Goal: Transaction & Acquisition: Purchase product/service

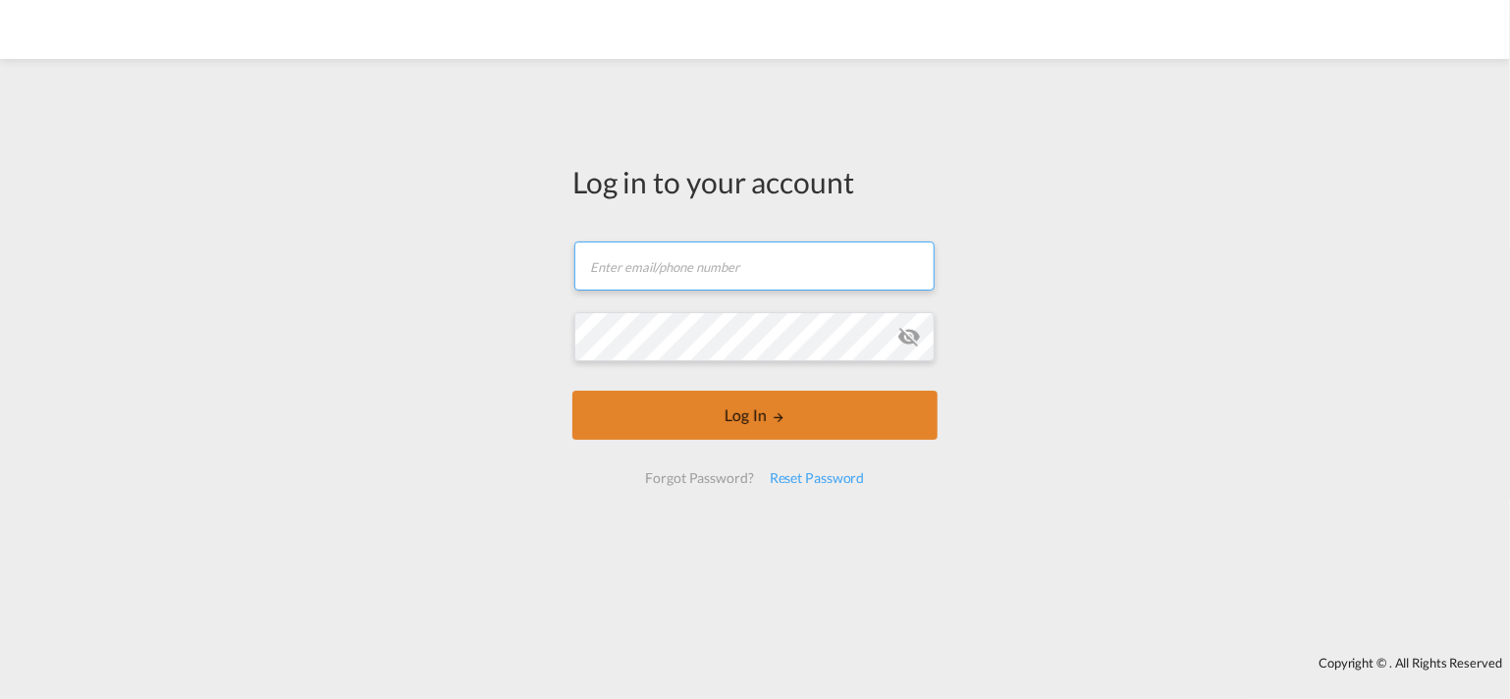
type input "[PERSON_NAME][EMAIL_ADDRESS][DOMAIN_NAME]"
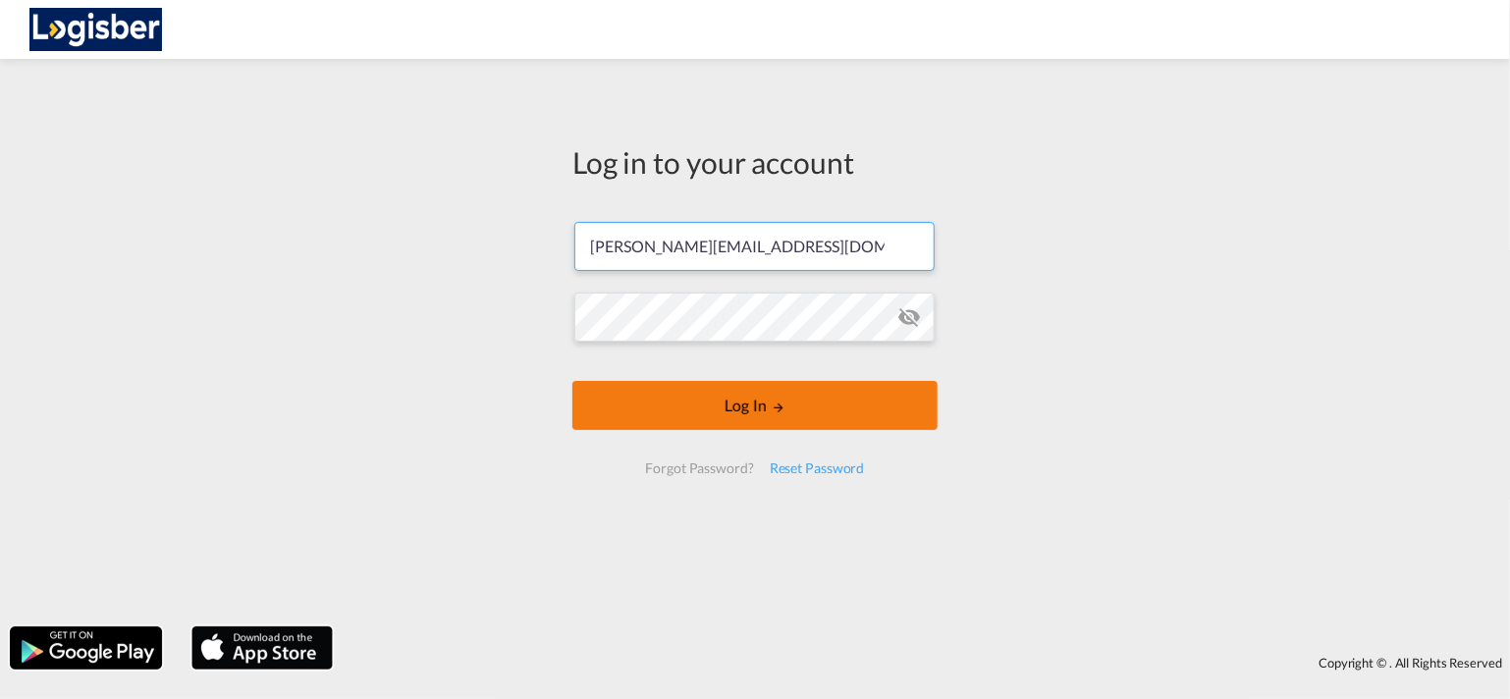
click at [800, 415] on button "Log In" at bounding box center [754, 405] width 365 height 49
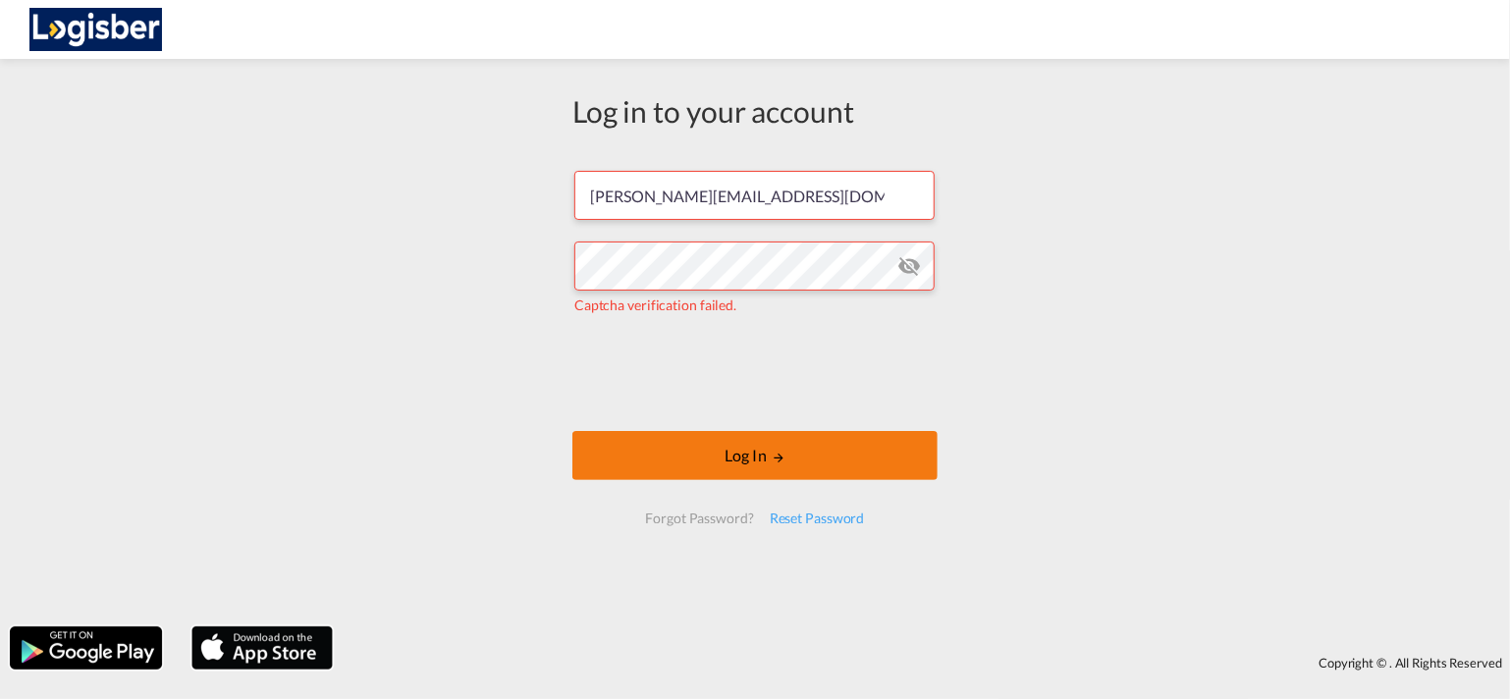
click at [741, 454] on button "Log In" at bounding box center [754, 455] width 365 height 49
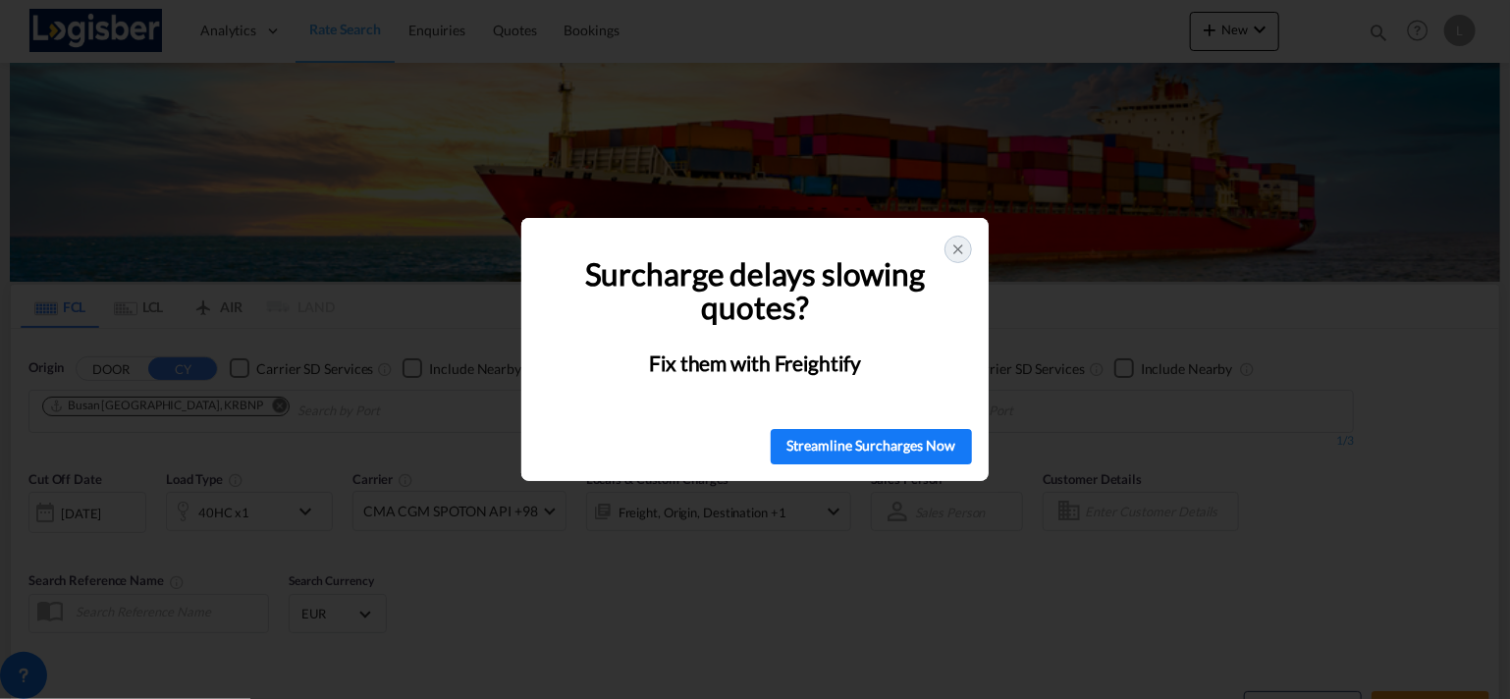
click at [954, 241] on icon at bounding box center [958, 249] width 16 height 16
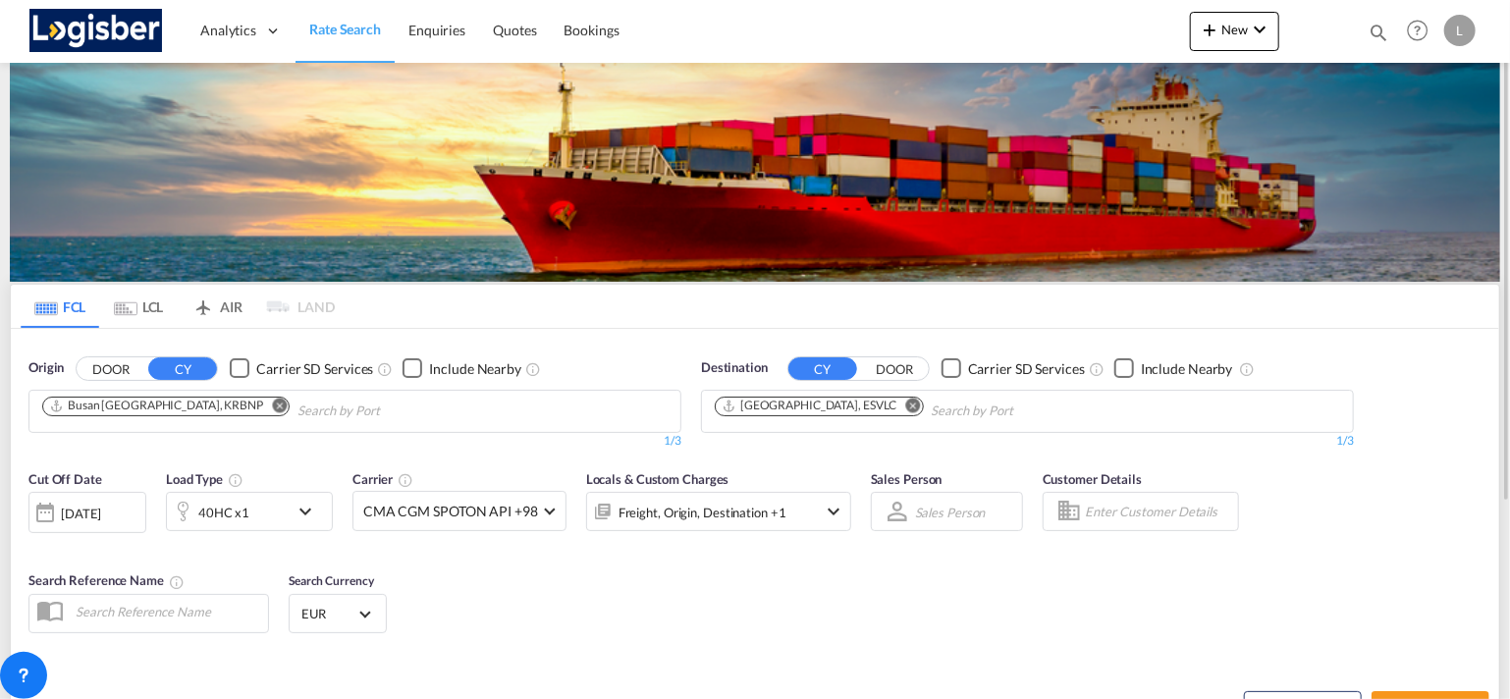
click at [272, 403] on md-icon "Remove" at bounding box center [279, 405] width 15 height 15
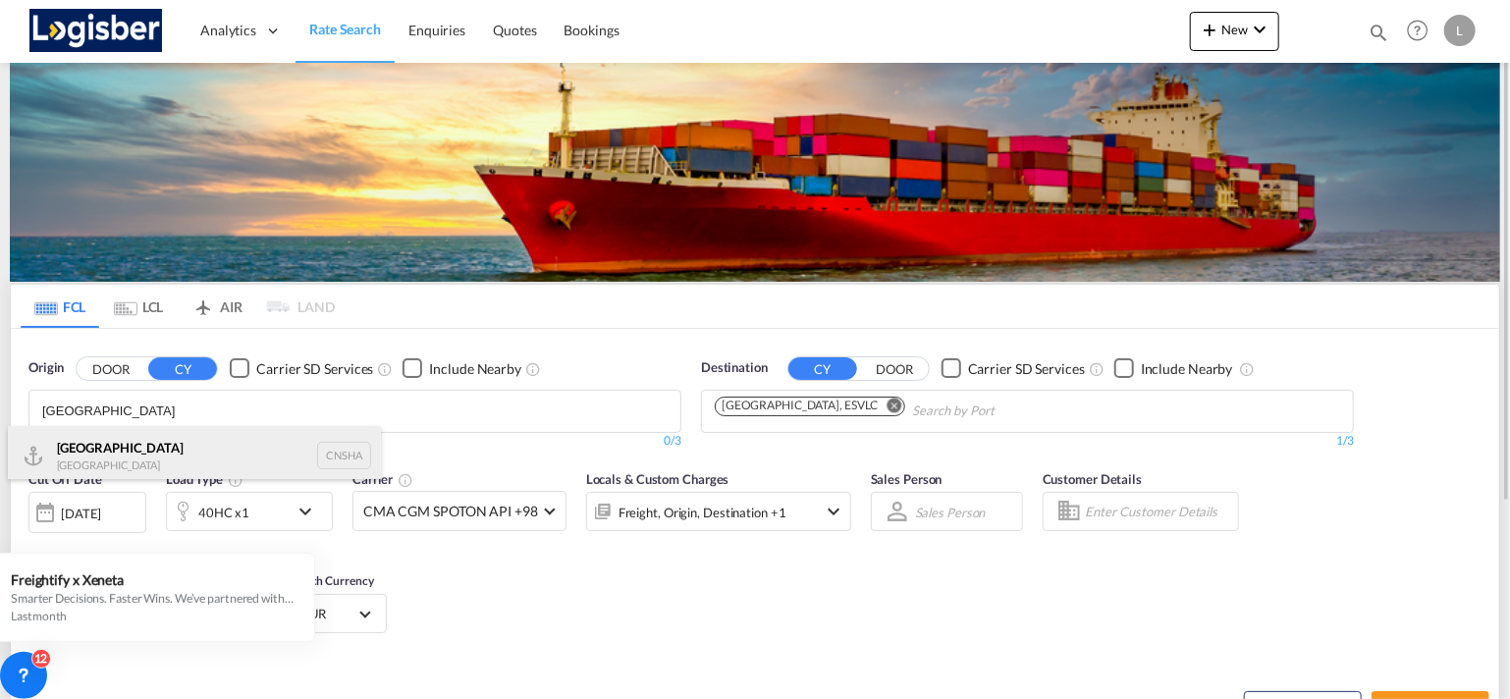
type input "[GEOGRAPHIC_DATA]"
click at [175, 441] on div "Shanghai [GEOGRAPHIC_DATA] CNSHA" at bounding box center [194, 455] width 373 height 59
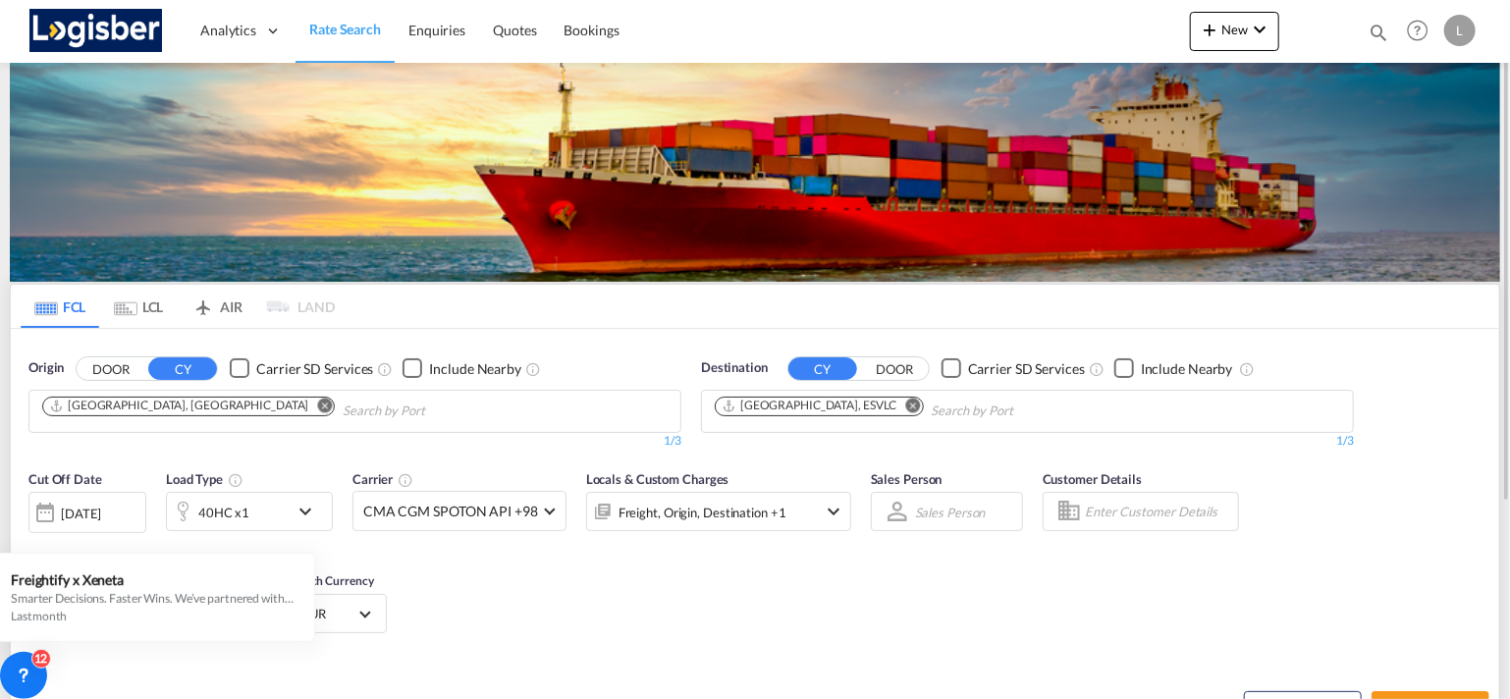
scroll to position [196, 0]
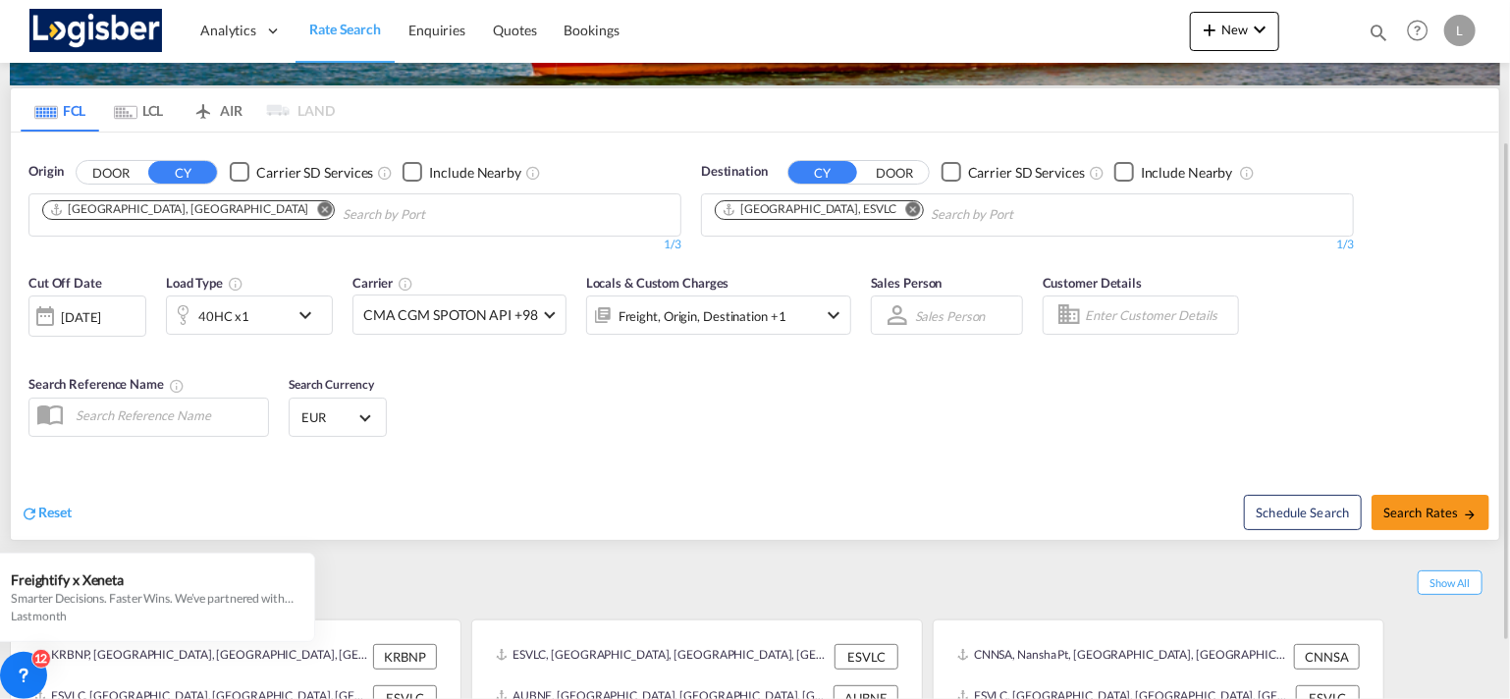
click at [101, 317] on div "[DATE]" at bounding box center [81, 317] width 40 height 18
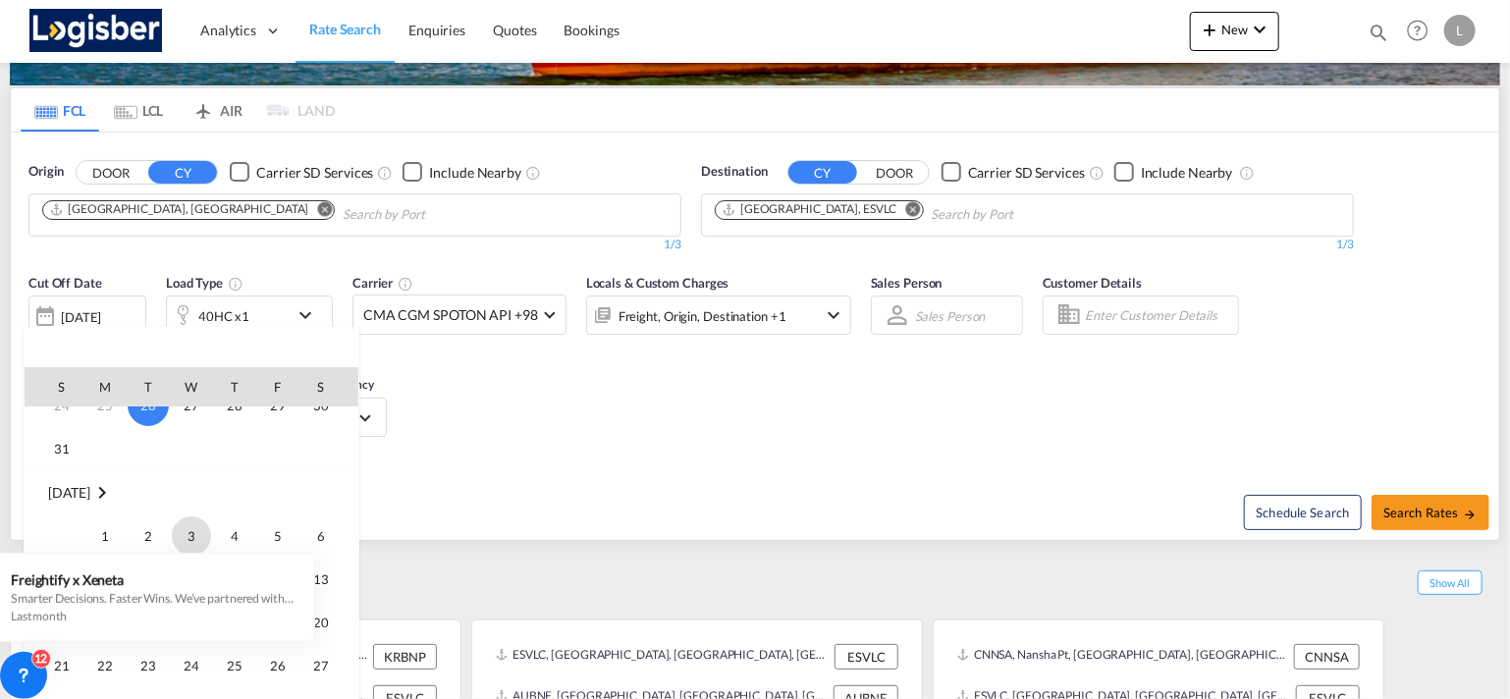
click at [190, 525] on span "3" at bounding box center [191, 535] width 39 height 39
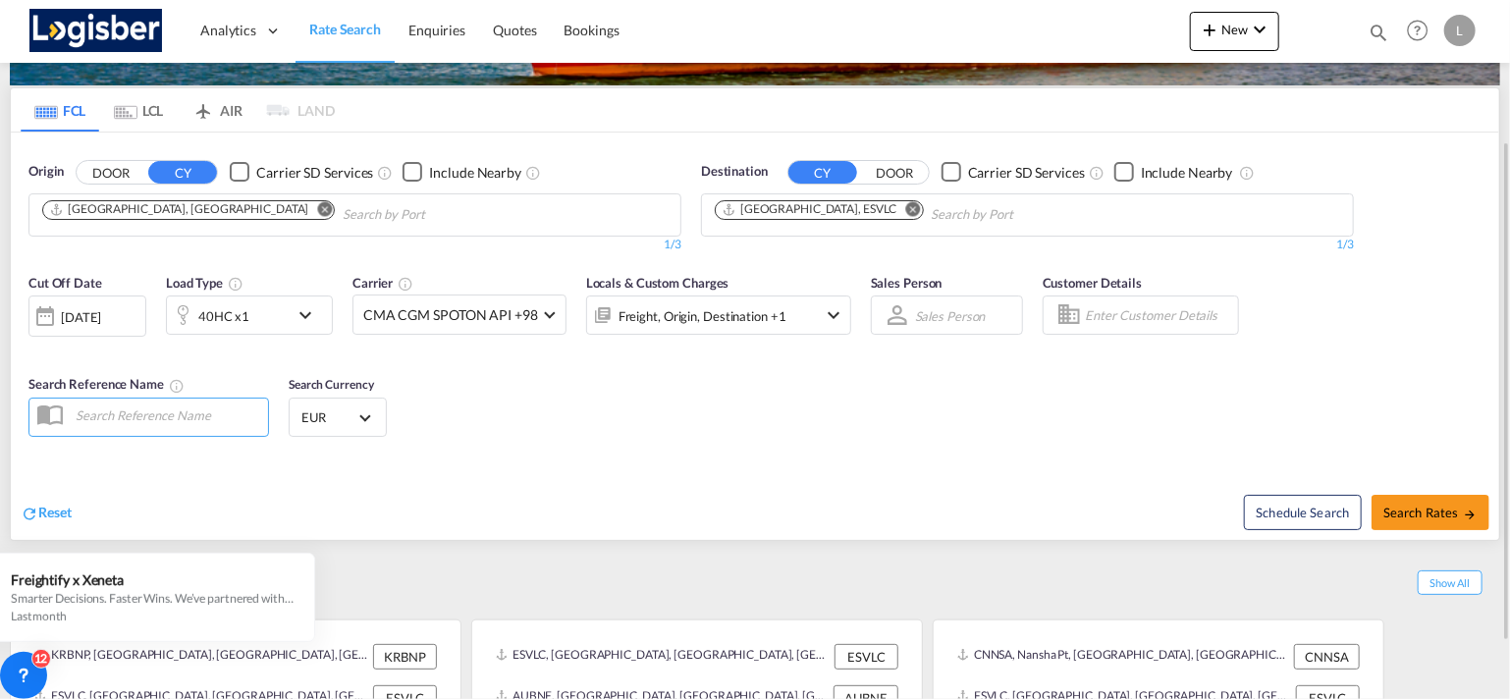
click at [312, 305] on md-icon "icon-chevron-down" at bounding box center [310, 315] width 33 height 24
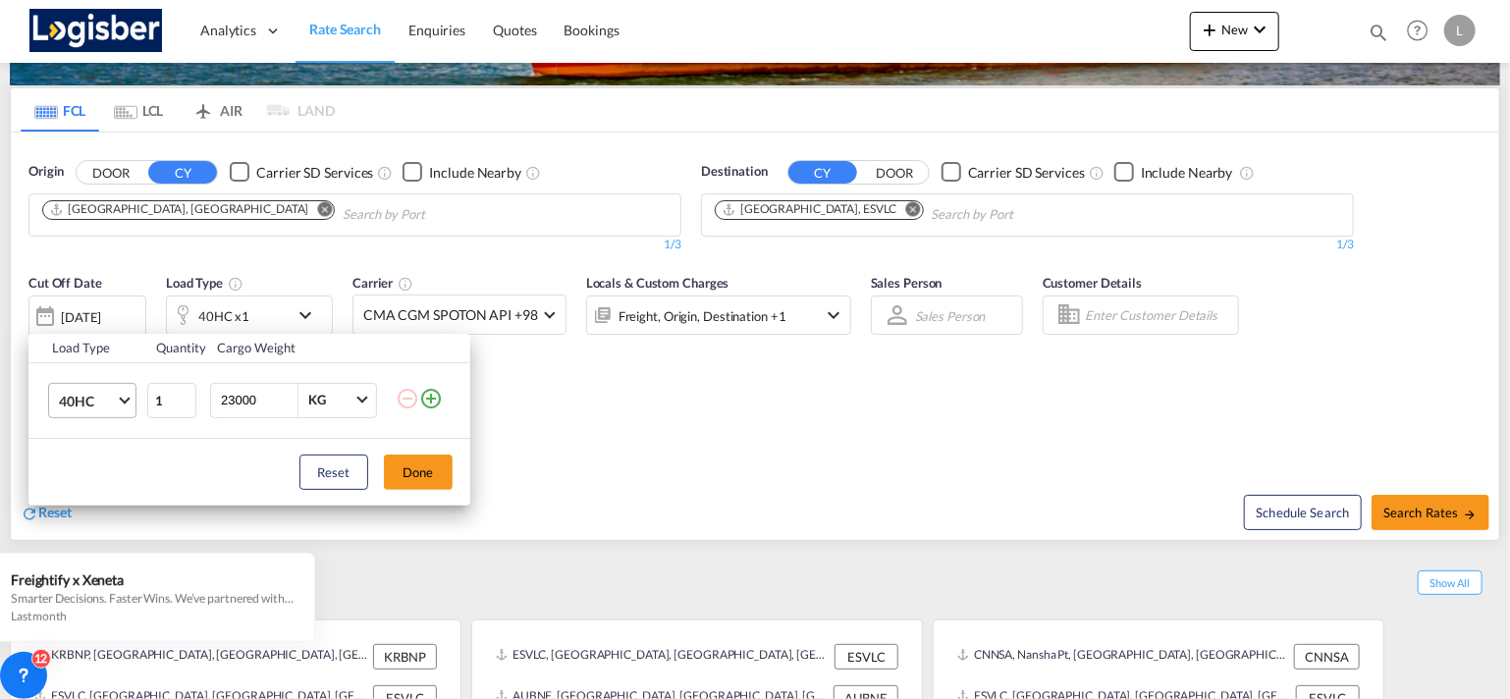
click at [123, 397] on span "Choose: \a40HC" at bounding box center [124, 398] width 11 height 11
click at [103, 309] on md-option "20GP" at bounding box center [108, 306] width 133 height 47
click at [421, 470] on button "Done" at bounding box center [418, 471] width 69 height 35
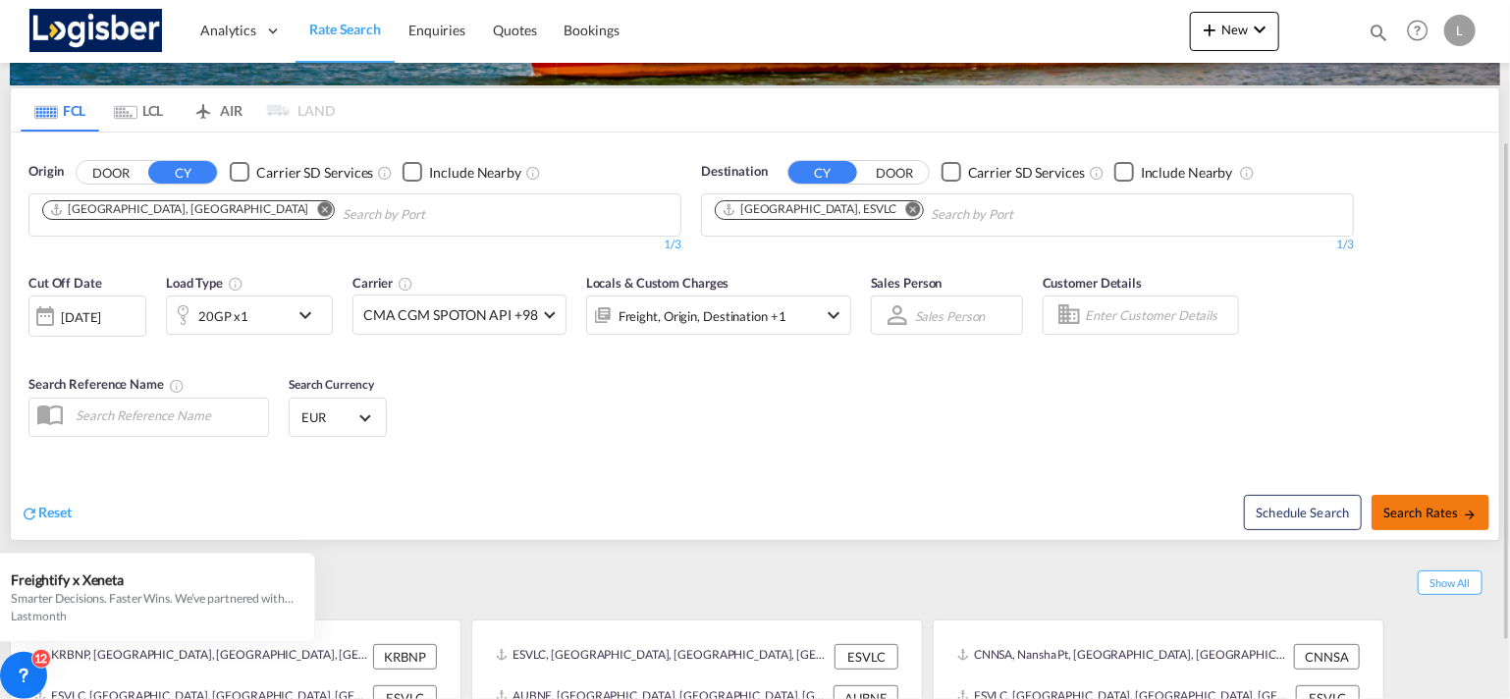
click at [1435, 513] on span "Search Rates" at bounding box center [1430, 513] width 94 height 16
type input "CNSHA to ESVLC / [DATE]"
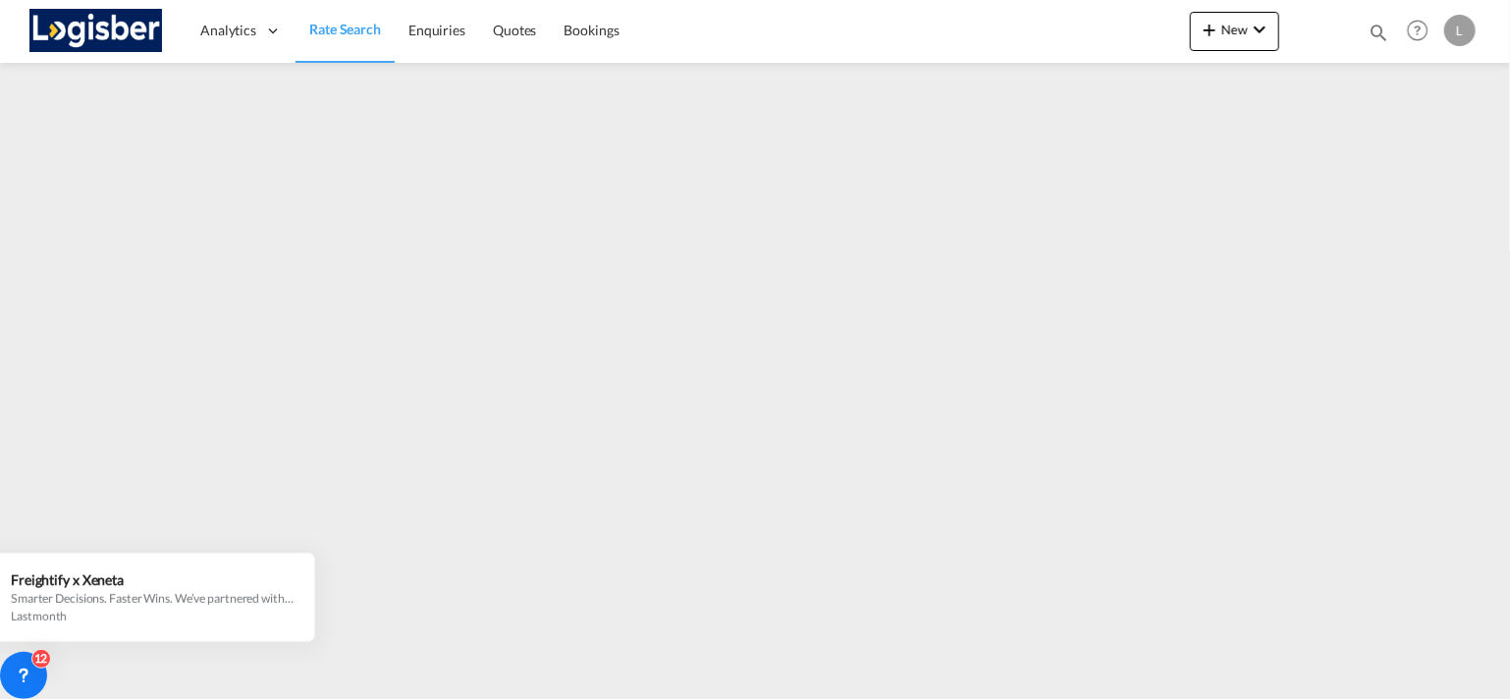
click at [63, 19] on img at bounding box center [95, 31] width 133 height 44
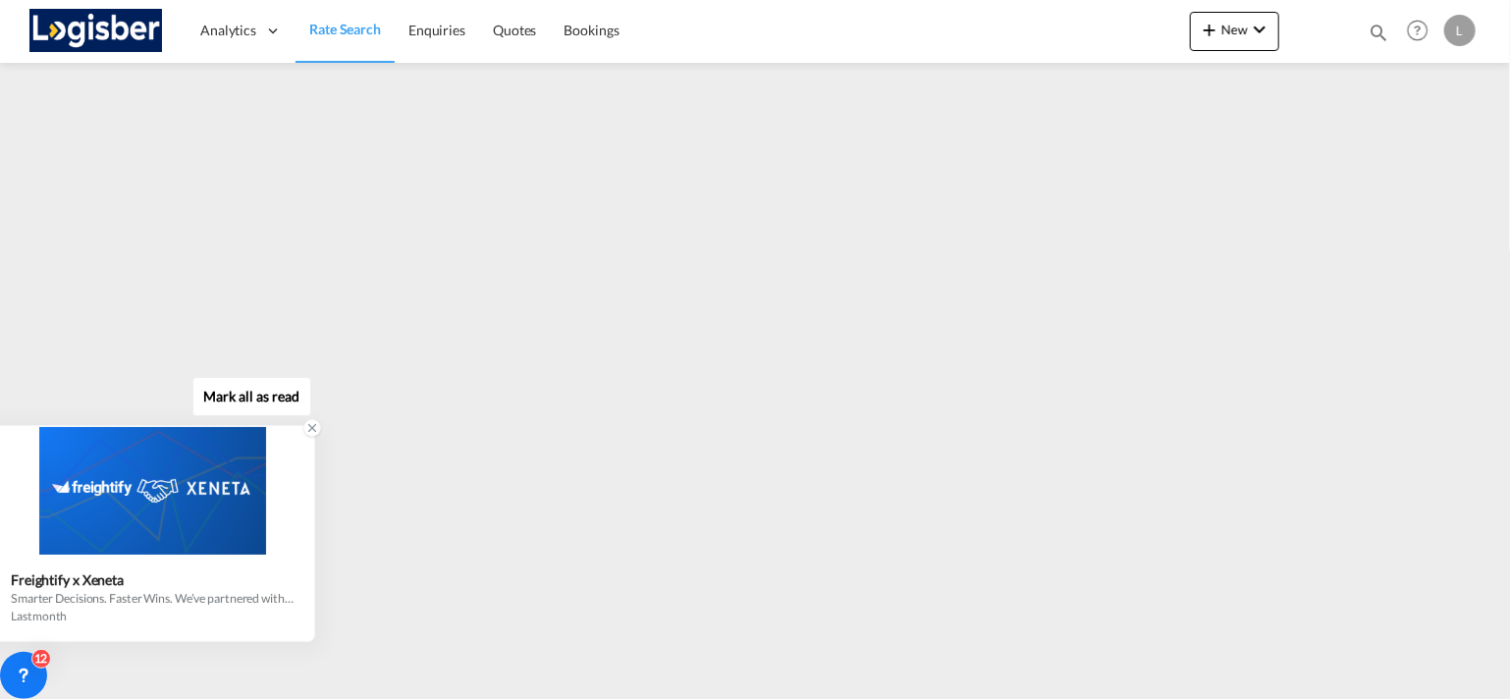
click at [316, 417] on div at bounding box center [312, 428] width 25 height 25
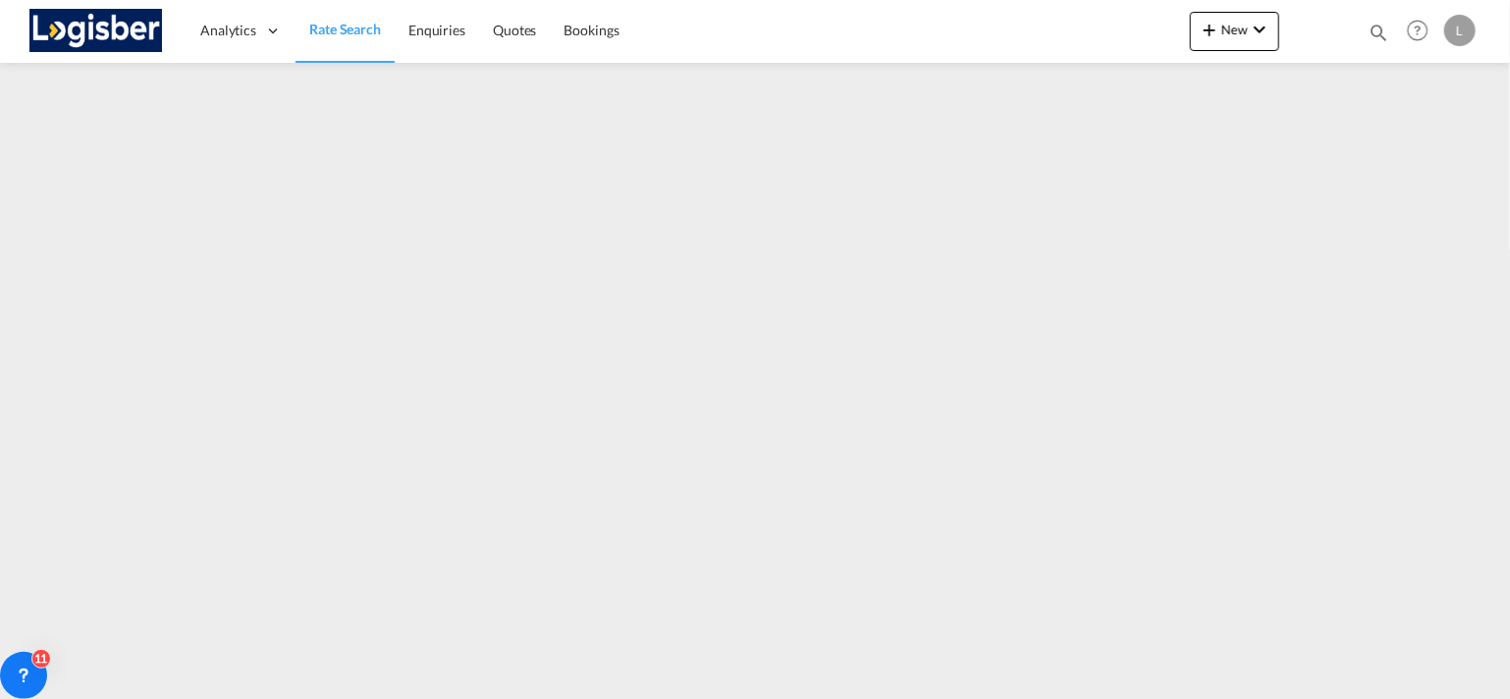
click at [346, 21] on span "Rate Search" at bounding box center [345, 29] width 72 height 17
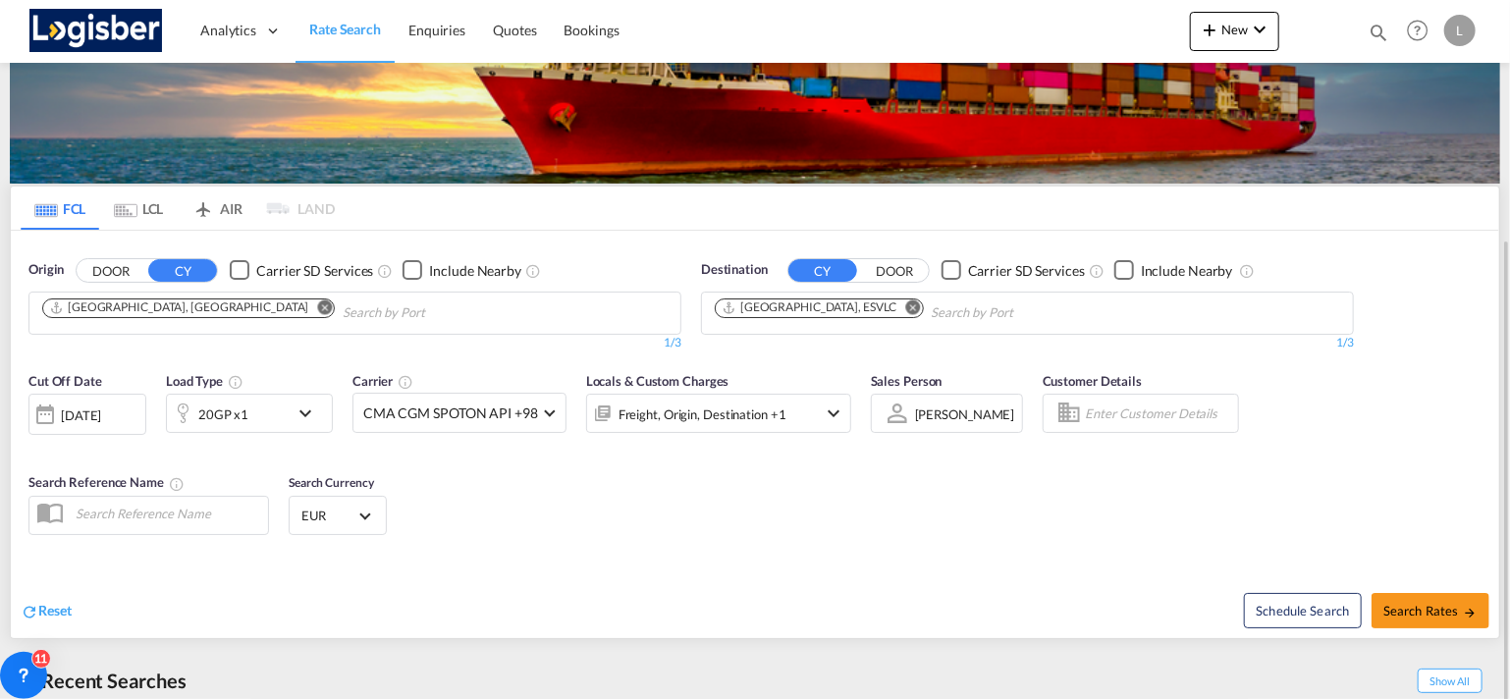
scroll to position [196, 0]
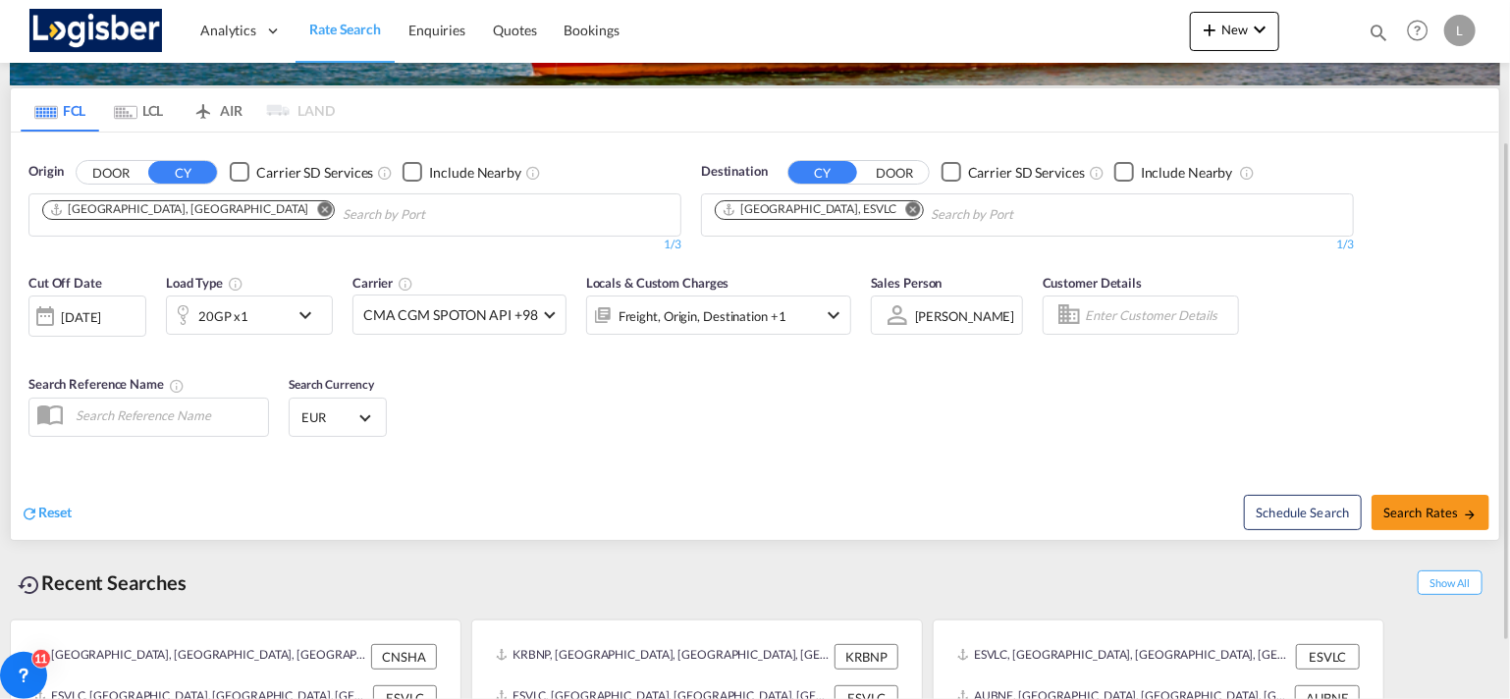
click at [101, 312] on div "[DATE]" at bounding box center [81, 317] width 40 height 18
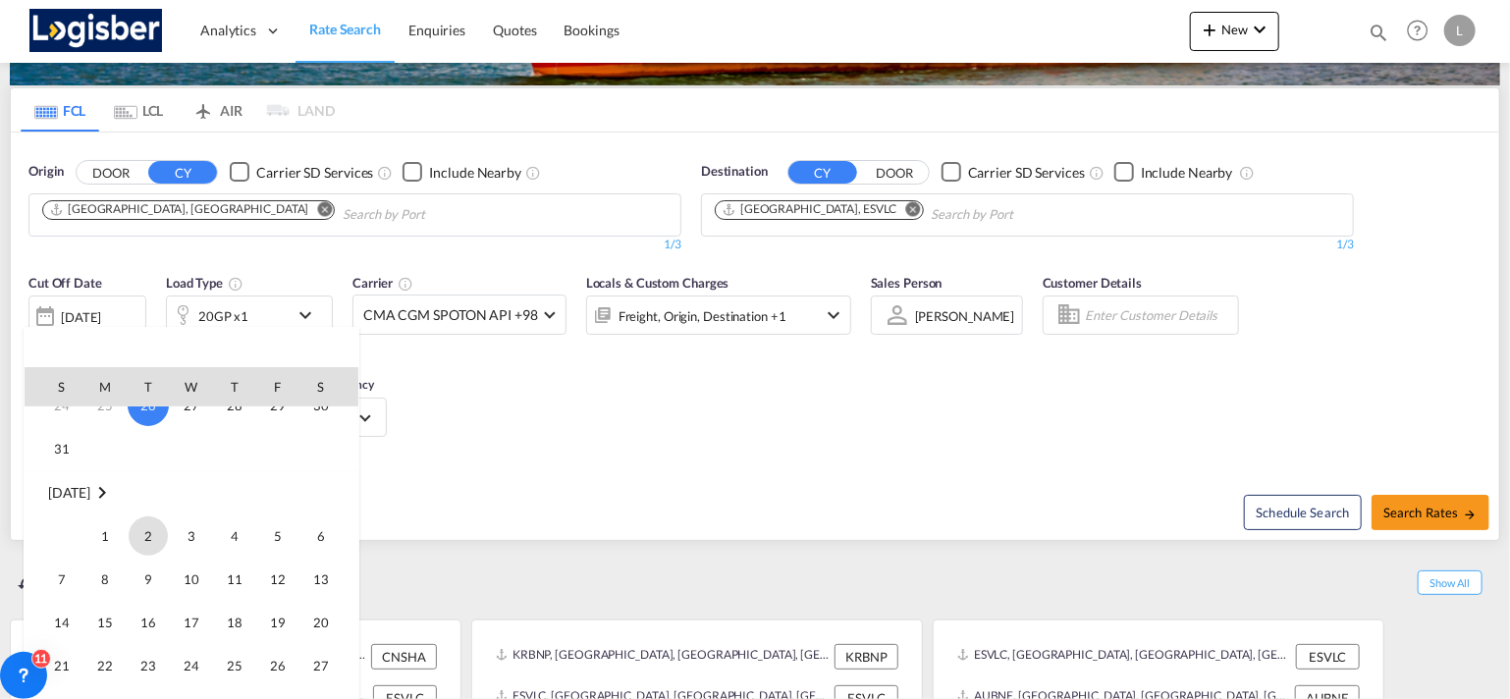
click at [149, 537] on span "2" at bounding box center [148, 535] width 39 height 39
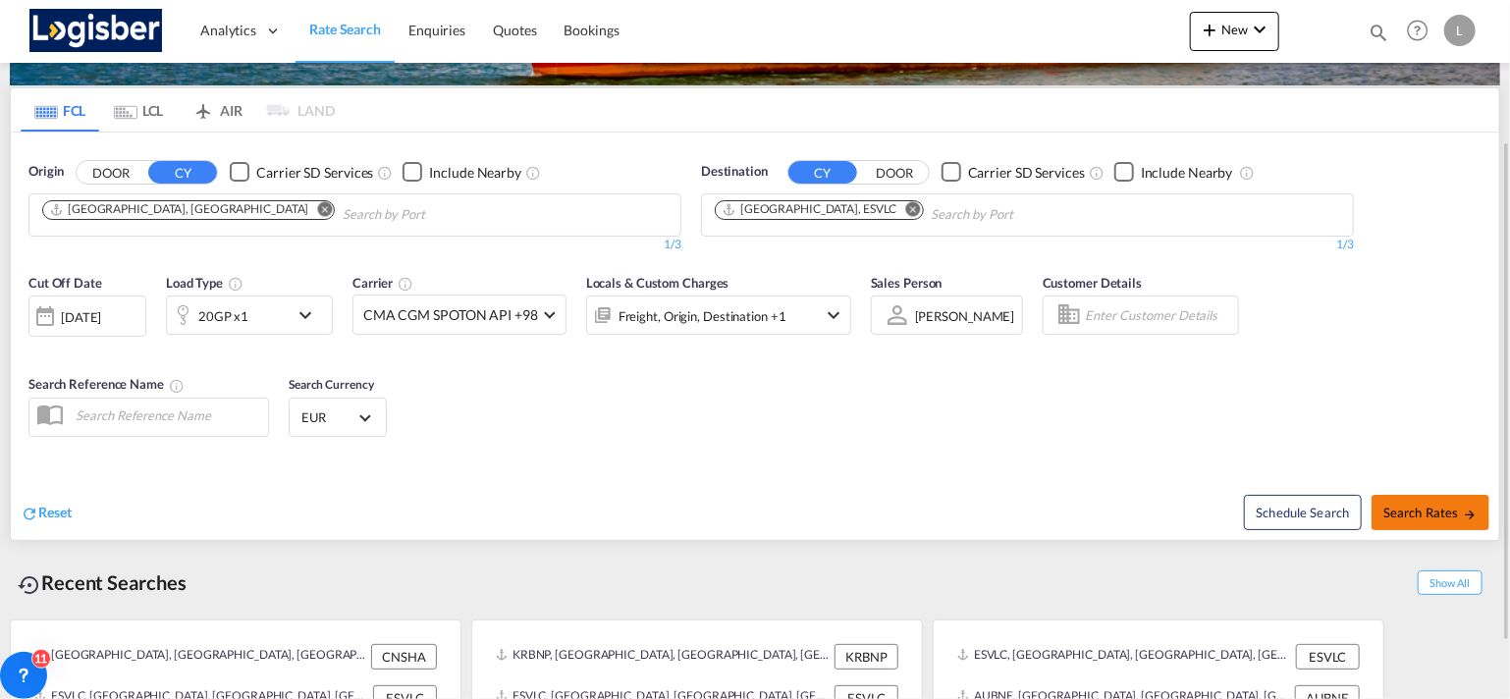
click at [1408, 513] on span "Search Rates" at bounding box center [1430, 513] width 94 height 16
type input "CNSHA to ESVLC / [DATE]"
